Goal: Find specific page/section: Find specific page/section

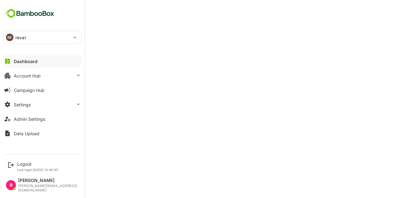
click at [29, 36] on div "RE revai" at bounding box center [38, 37] width 70 height 13
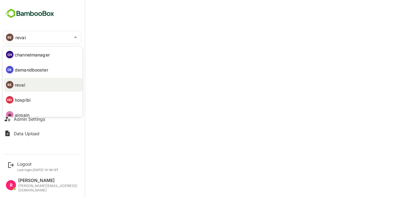
click at [185, 142] on div at bounding box center [200, 99] width 401 height 198
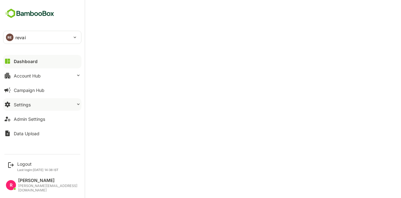
click at [61, 103] on button "Settings" at bounding box center [42, 104] width 78 height 13
click at [63, 38] on div "RE revai" at bounding box center [38, 37] width 70 height 13
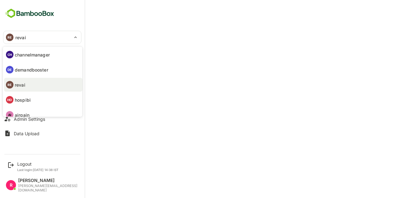
click at [63, 38] on div at bounding box center [200, 99] width 401 height 198
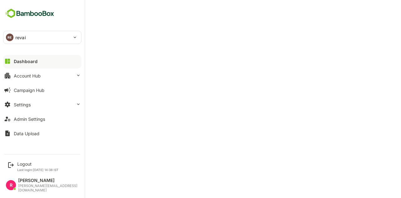
click at [59, 38] on div "RE revai" at bounding box center [38, 37] width 70 height 13
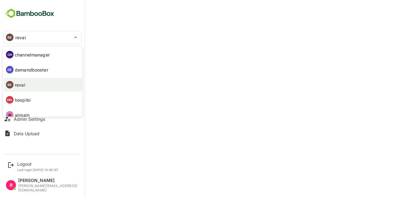
scroll to position [6, 0]
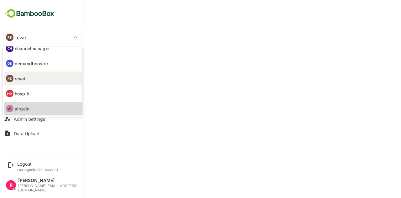
click at [30, 111] on li "AI airgain" at bounding box center [43, 109] width 78 height 14
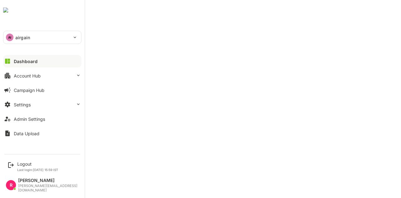
click at [10, 34] on div "AI" at bounding box center [10, 38] width 8 height 8
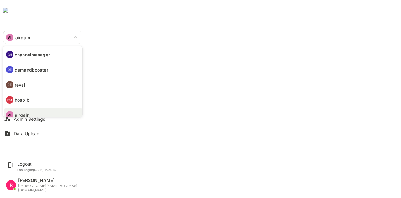
click at [25, 29] on div at bounding box center [200, 99] width 401 height 198
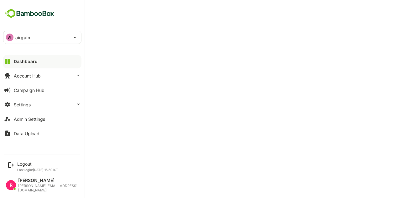
click at [29, 37] on p "airgain" at bounding box center [22, 37] width 15 height 7
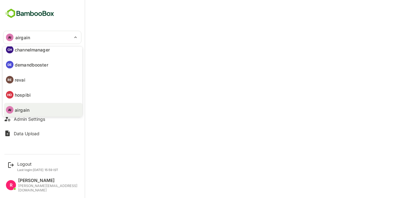
click at [28, 81] on li "RE revai" at bounding box center [43, 80] width 78 height 14
